Goal: Find specific page/section

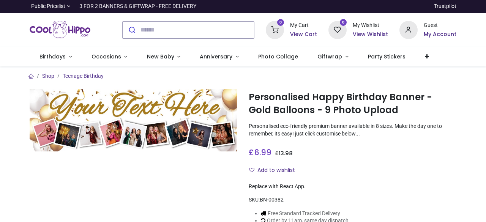
click at [117, 58] on span "Occasions" at bounding box center [107, 57] width 30 height 8
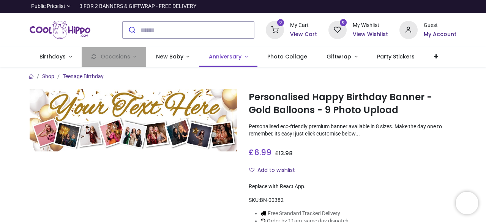
click at [222, 59] on span "Anniversary" at bounding box center [225, 57] width 33 height 8
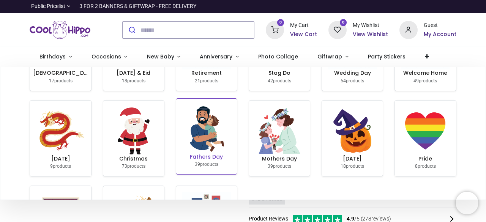
scroll to position [68, 0]
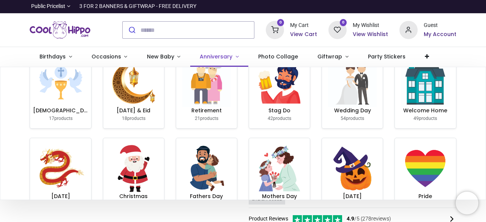
click at [233, 54] on link "Anniversary" at bounding box center [219, 57] width 59 height 20
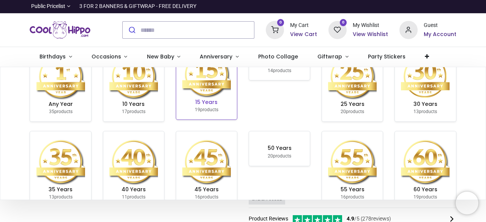
scroll to position [38, 0]
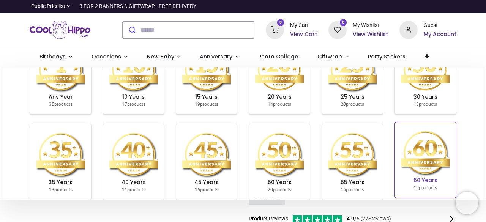
click at [423, 149] on img at bounding box center [425, 152] width 49 height 49
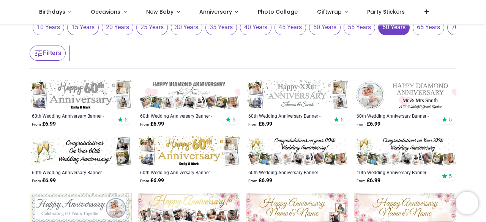
scroll to position [38, 0]
